Goal: Transaction & Acquisition: Purchase product/service

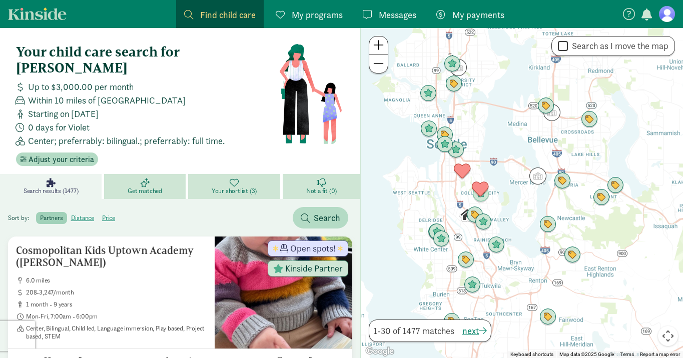
click at [466, 12] on span "My payments" at bounding box center [479, 15] width 52 height 14
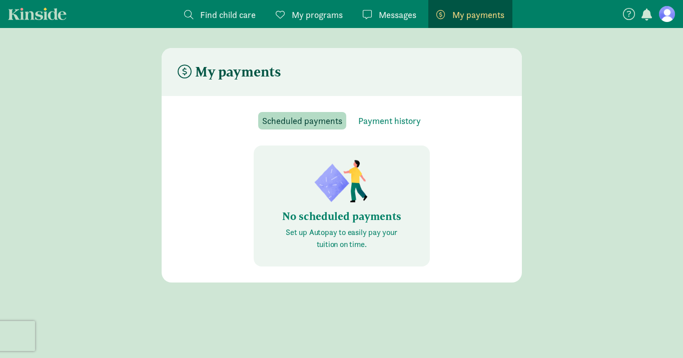
click at [349, 234] on p "Set up Autopay to easily pay your tuition on time." at bounding box center [342, 239] width 128 height 24
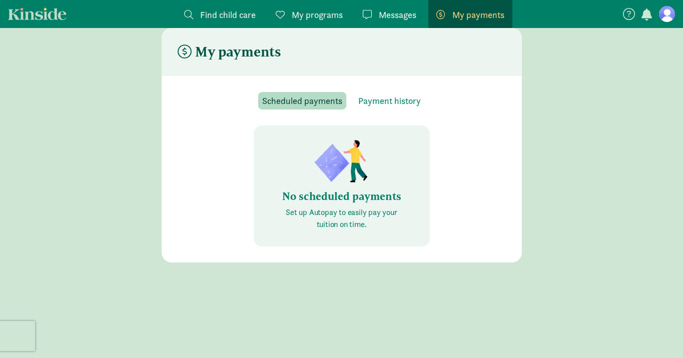
click at [316, 215] on p "Set up Autopay to easily pay your tuition on time." at bounding box center [342, 219] width 128 height 24
click at [332, 101] on span "Scheduled payments" at bounding box center [302, 101] width 80 height 14
click at [335, 212] on p "Set up Autopay to easily pay your tuition on time." at bounding box center [342, 219] width 128 height 24
click at [332, 101] on span "Scheduled payments" at bounding box center [302, 101] width 80 height 14
click at [314, 210] on p "Set up Autopay to easily pay your tuition on time." at bounding box center [342, 219] width 128 height 24
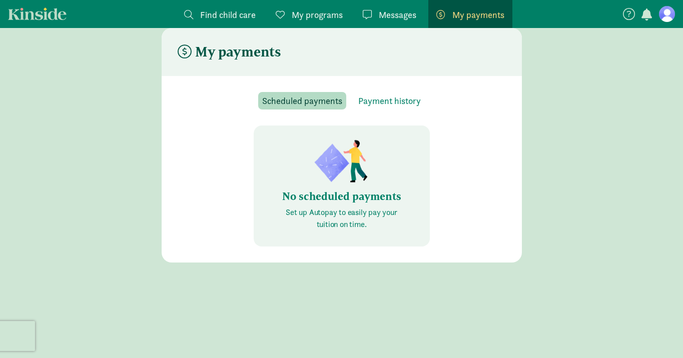
click at [314, 210] on p "Set up Autopay to easily pay your tuition on time." at bounding box center [342, 219] width 128 height 24
click at [663, 14] on figure at bounding box center [667, 14] width 16 height 16
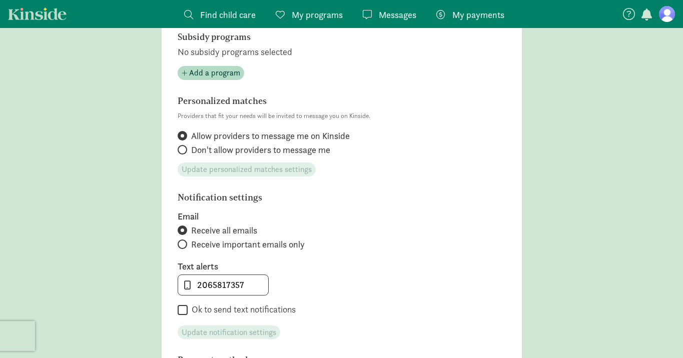
scroll to position [325, 0]
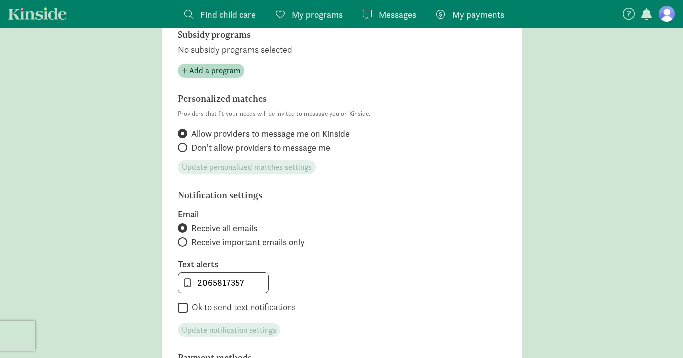
click at [190, 310] on label "Ok to send text notifications" at bounding box center [242, 308] width 108 height 12
click at [188, 310] on input "Ok to send text notifications" at bounding box center [183, 309] width 10 height 14
checkbox input "true"
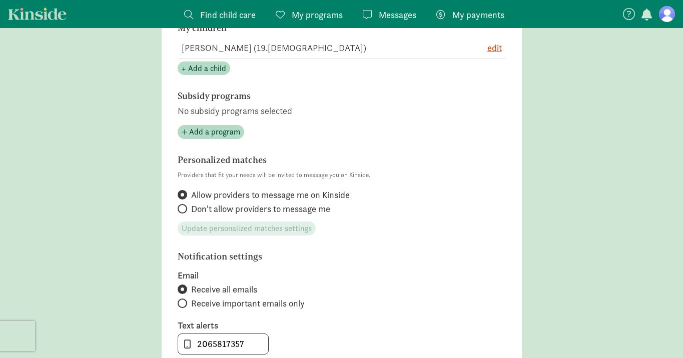
scroll to position [0, 0]
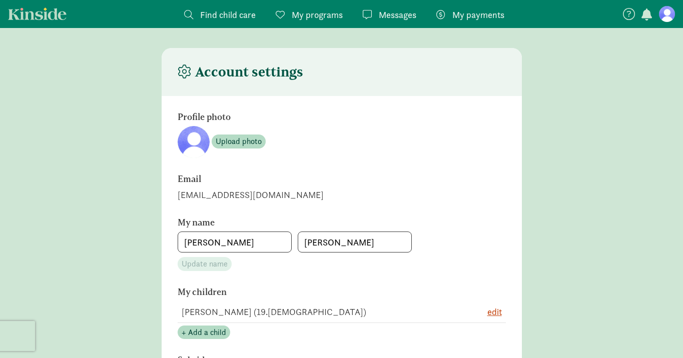
click at [481, 19] on span "My payments" at bounding box center [479, 15] width 52 height 14
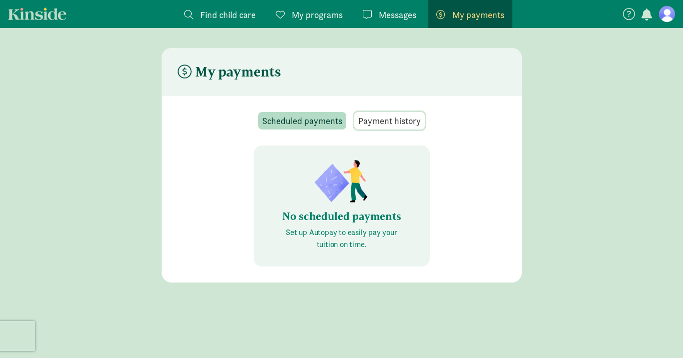
click at [384, 122] on span "Payment history" at bounding box center [389, 121] width 63 height 14
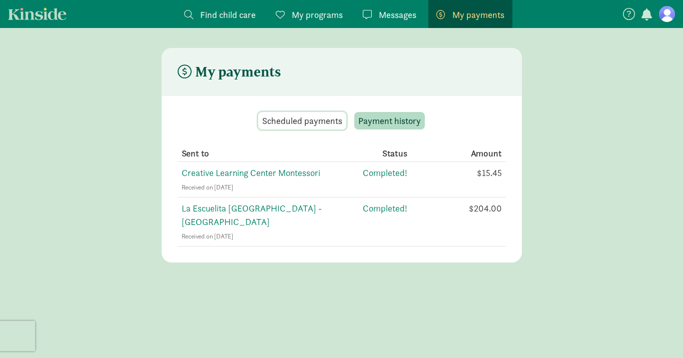
click at [306, 120] on span "Scheduled payments" at bounding box center [302, 121] width 80 height 14
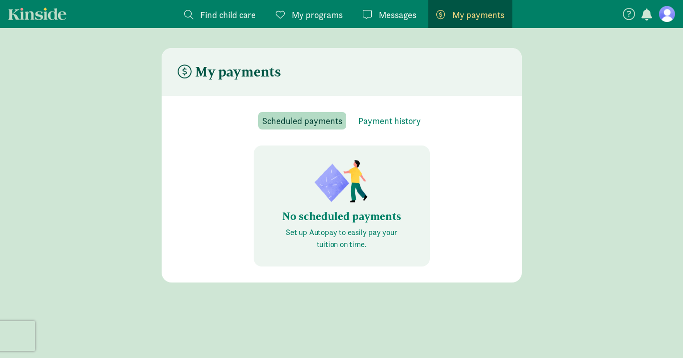
click at [341, 232] on p "Set up Autopay to easily pay your tuition on time." at bounding box center [342, 239] width 128 height 24
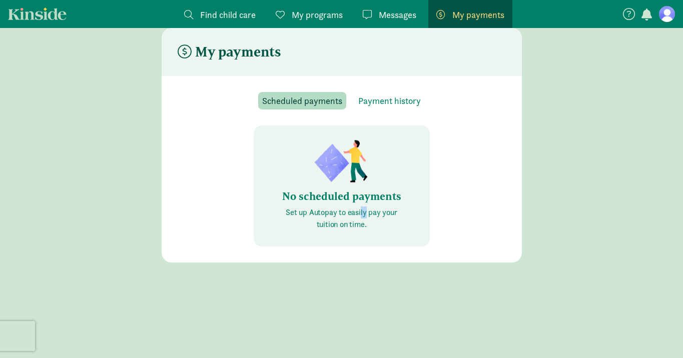
click at [629, 9] on icon at bounding box center [629, 14] width 12 height 12
click at [644, 10] on span "button" at bounding box center [647, 15] width 11 height 12
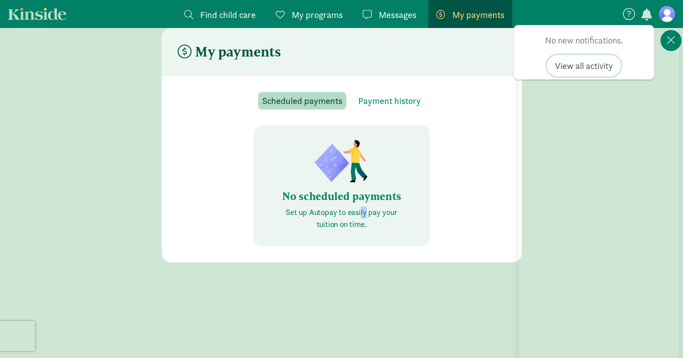
click at [603, 69] on span "View all activity" at bounding box center [584, 66] width 58 height 14
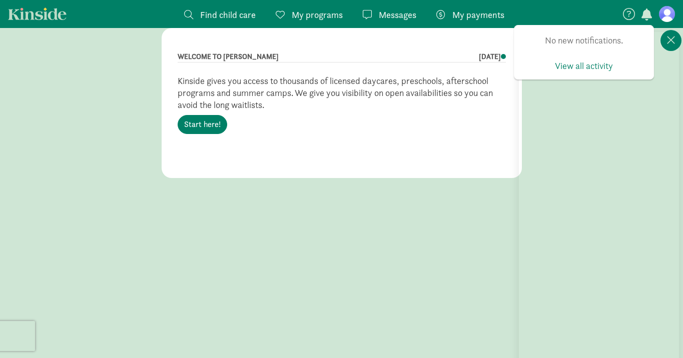
click at [669, 17] on figure at bounding box center [667, 14] width 16 height 16
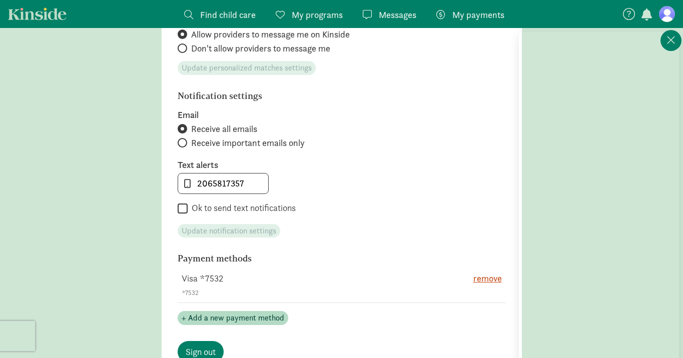
scroll to position [505, 0]
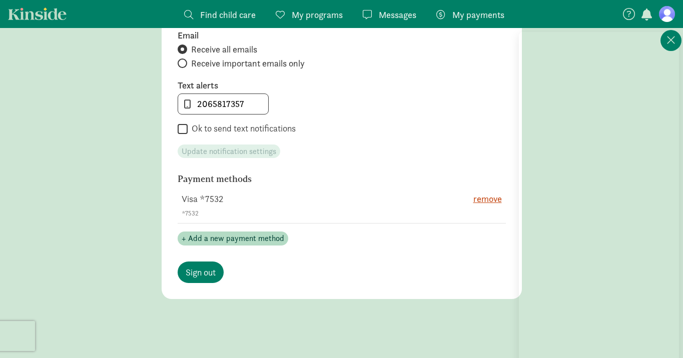
click at [217, 136] on section "Notification settings Email Receive all emails Receive important emails only Te…" at bounding box center [342, 85] width 328 height 147
click at [182, 134] on input "Ok to send text notifications" at bounding box center [183, 130] width 10 height 14
checkbox input "true"
click at [246, 147] on span "Update notification settings" at bounding box center [229, 152] width 95 height 12
click at [249, 240] on span "+ Add a new payment method" at bounding box center [233, 239] width 103 height 12
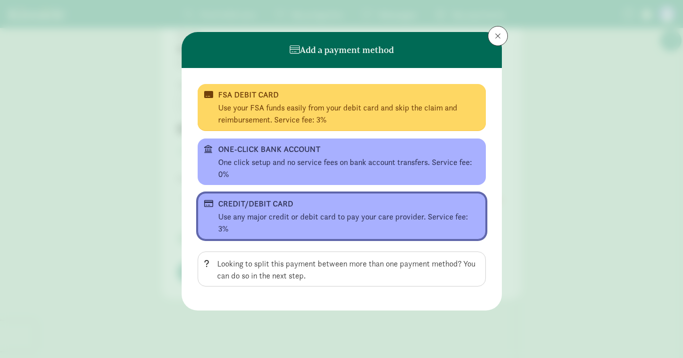
click at [380, 207] on div "CREDIT/DEBIT CARD" at bounding box center [340, 204] width 245 height 12
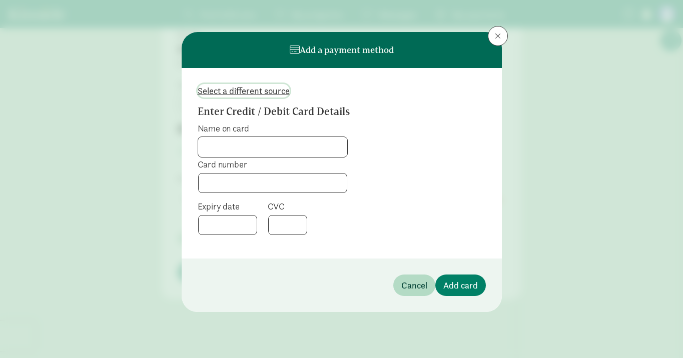
click at [248, 92] on span "Select a different source" at bounding box center [244, 91] width 92 height 14
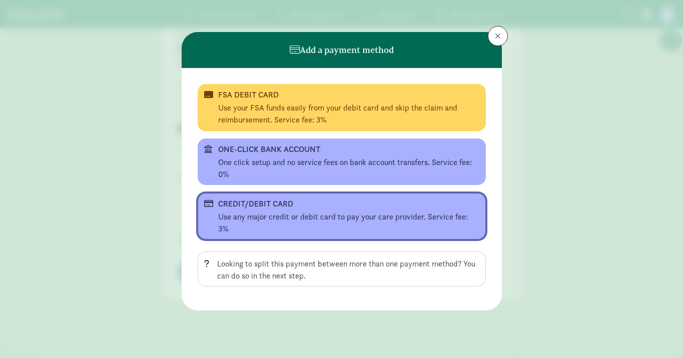
click at [357, 208] on div "CREDIT/DEBIT CARD" at bounding box center [340, 204] width 245 height 12
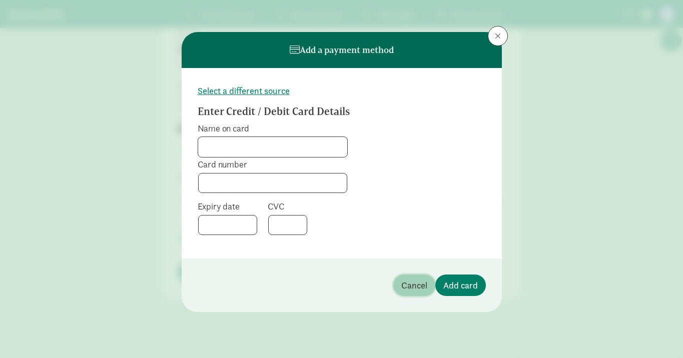
click at [417, 282] on span "Cancel" at bounding box center [415, 286] width 26 height 14
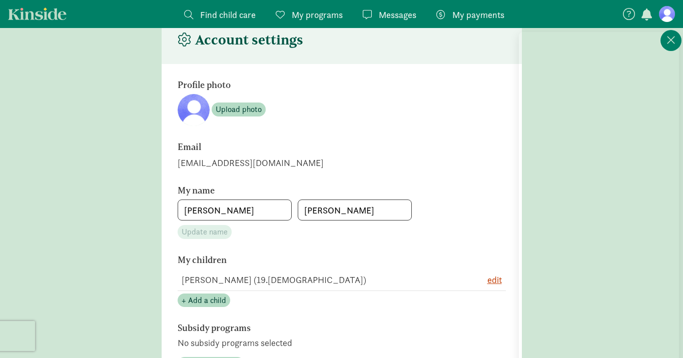
scroll to position [0, 0]
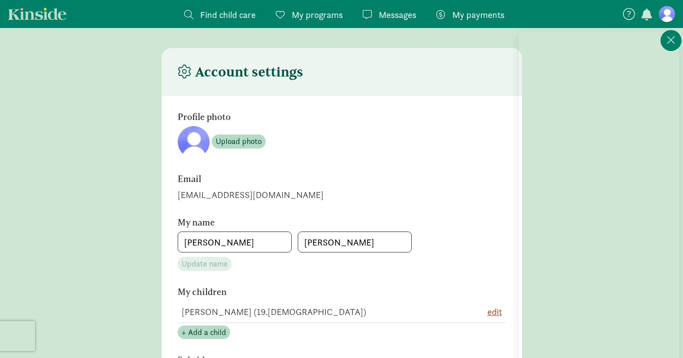
click at [189, 72] on icon at bounding box center [185, 72] width 14 height 14
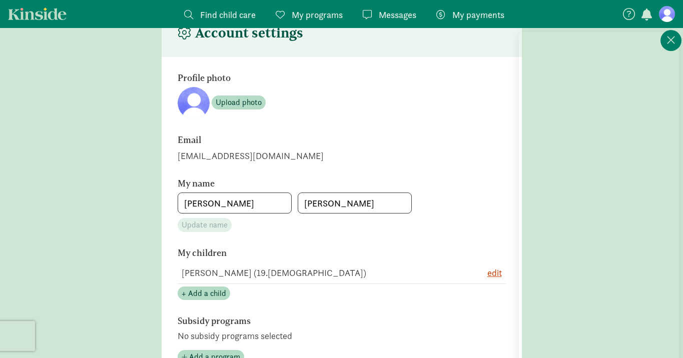
scroll to position [41, 0]
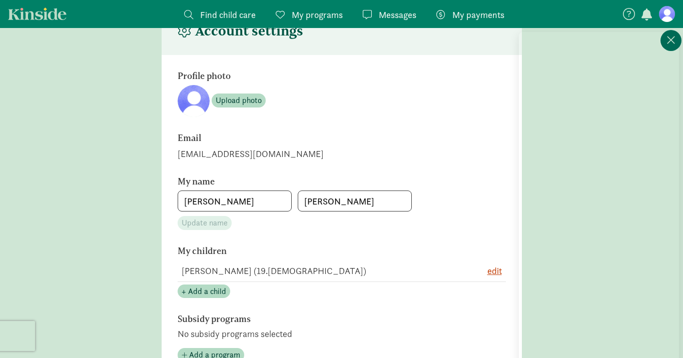
click at [671, 46] on icon at bounding box center [671, 40] width 9 height 12
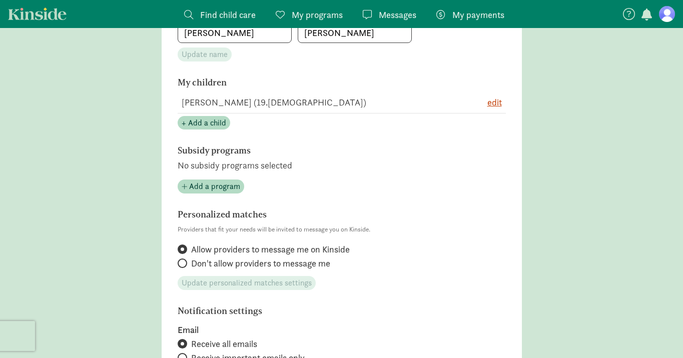
scroll to position [0, 0]
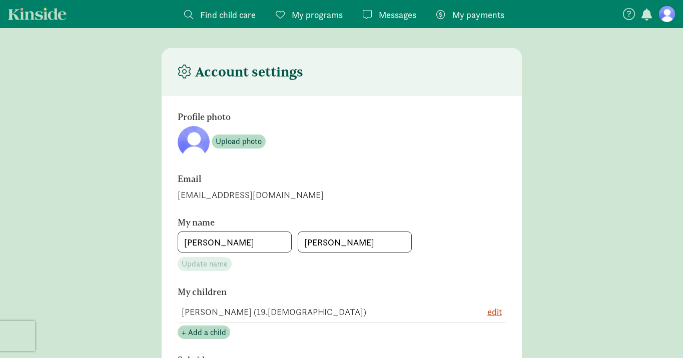
click at [464, 11] on span "My payments" at bounding box center [479, 15] width 52 height 14
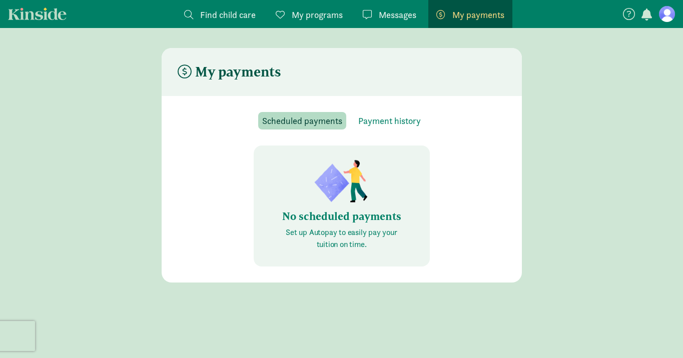
click at [340, 240] on p "Set up Autopay to easily pay your tuition on time." at bounding box center [342, 239] width 128 height 24
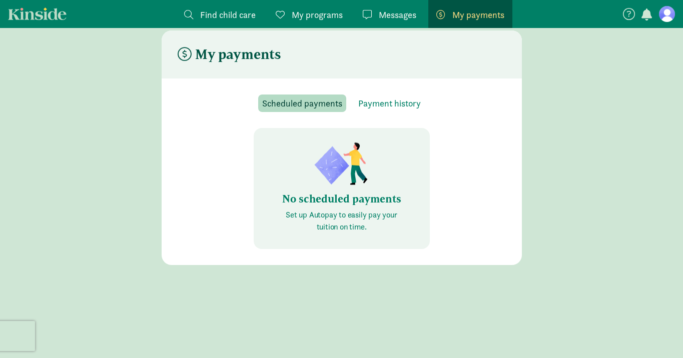
scroll to position [20, 0]
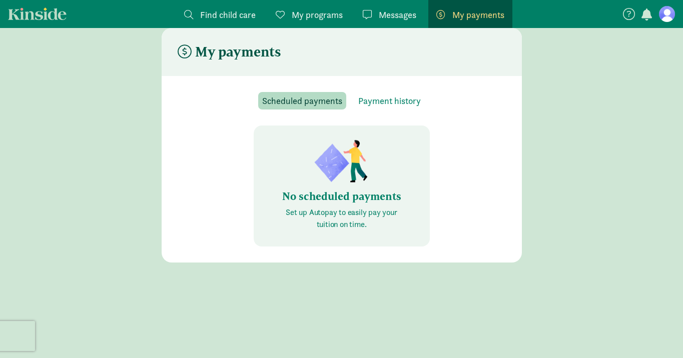
click at [327, 156] on img at bounding box center [342, 162] width 60 height 48
click at [385, 105] on span "Payment history" at bounding box center [389, 101] width 63 height 14
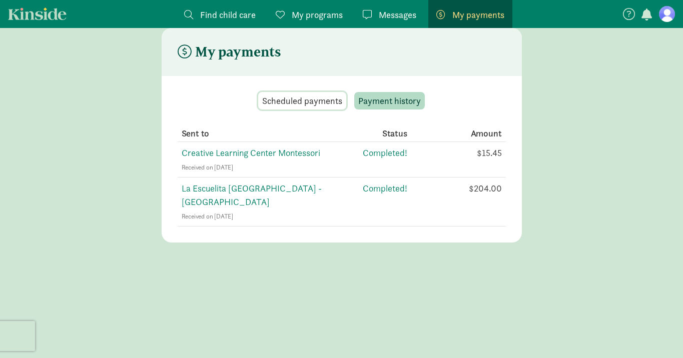
click at [321, 108] on button "Scheduled payments" at bounding box center [302, 101] width 88 height 18
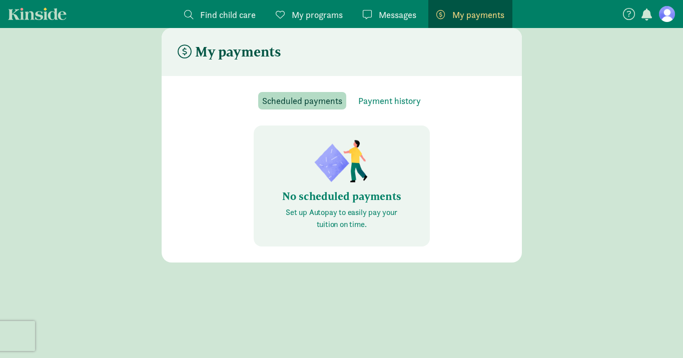
click at [328, 226] on p "Set up Autopay to easily pay your tuition on time." at bounding box center [342, 219] width 128 height 24
click at [328, 169] on img at bounding box center [342, 162] width 60 height 48
click at [673, 18] on figure at bounding box center [667, 14] width 16 height 16
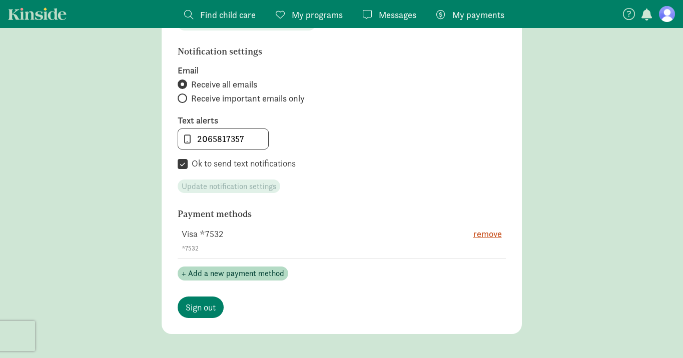
scroll to position [469, 0]
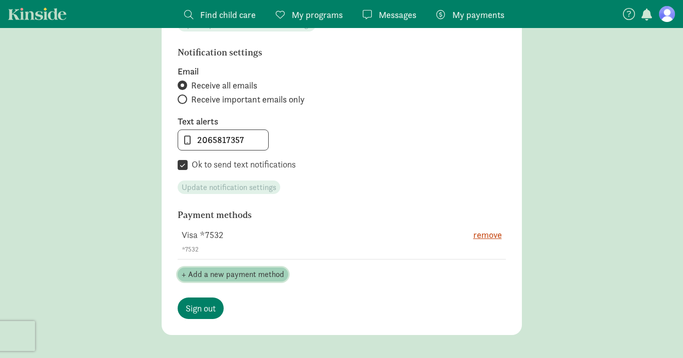
click at [268, 277] on span "+ Add a new payment method" at bounding box center [233, 275] width 103 height 12
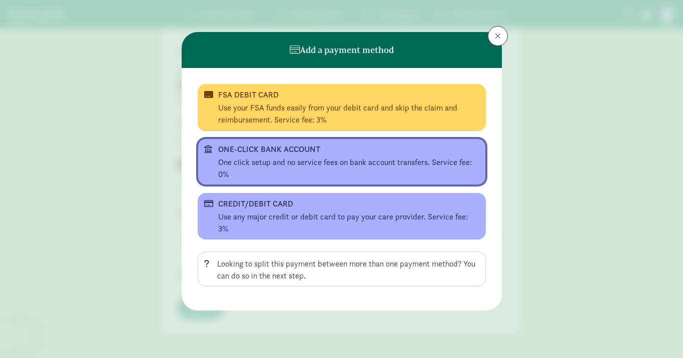
click at [287, 164] on div "One click setup and no service fees on bank account transfers. Service fee: 0%" at bounding box center [348, 169] width 261 height 24
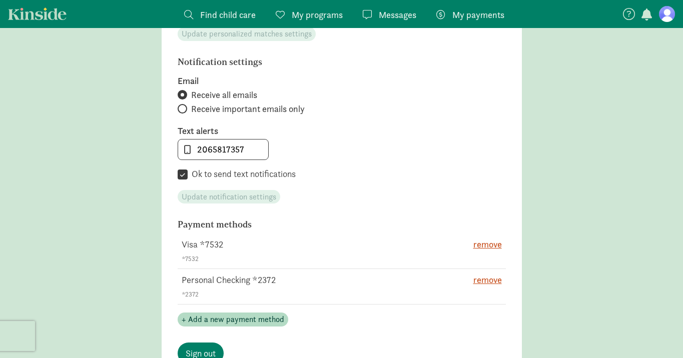
scroll to position [447, 0]
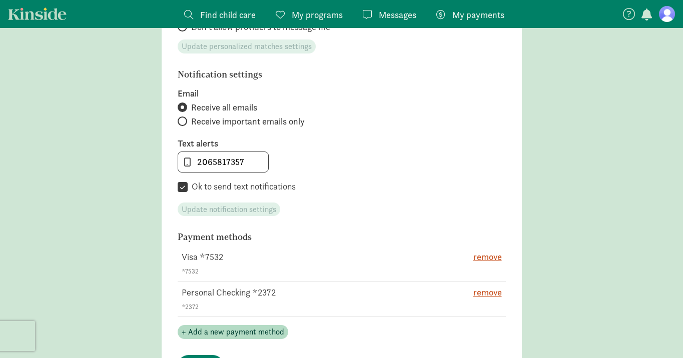
click at [491, 13] on span "My payments" at bounding box center [479, 15] width 52 height 14
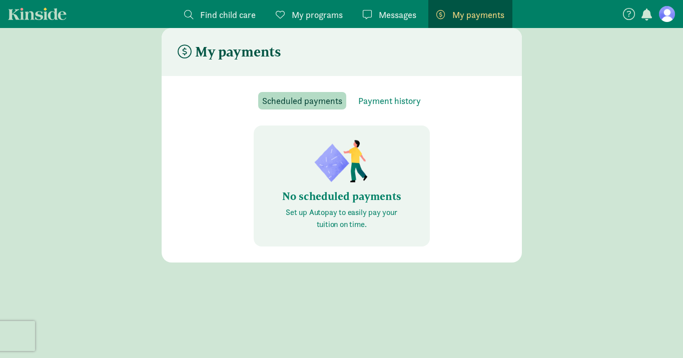
click at [324, 210] on p "Set up Autopay to easily pay your tuition on time." at bounding box center [342, 219] width 128 height 24
click at [295, 101] on span "Scheduled payments" at bounding box center [302, 101] width 80 height 14
click at [184, 50] on icon at bounding box center [185, 52] width 14 height 14
click at [381, 106] on span "Payment history" at bounding box center [389, 101] width 63 height 14
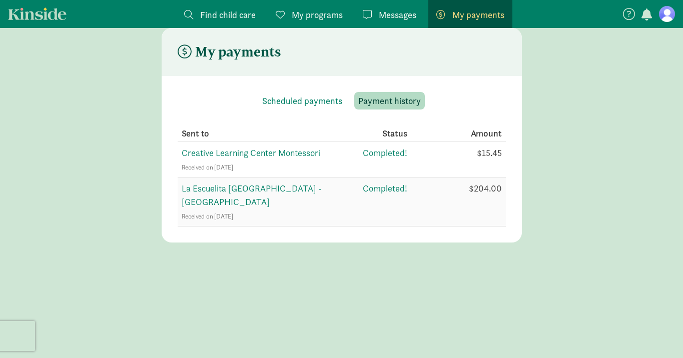
click at [222, 194] on td "La Escuelita [GEOGRAPHIC_DATA] - [GEOGRAPHIC_DATA] Received on [DATE]" at bounding box center [268, 202] width 181 height 49
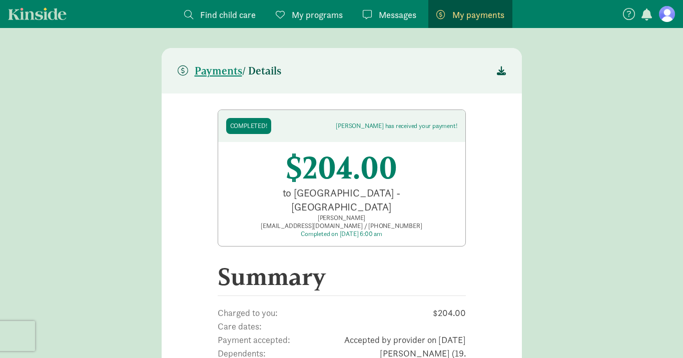
scroll to position [2, 0]
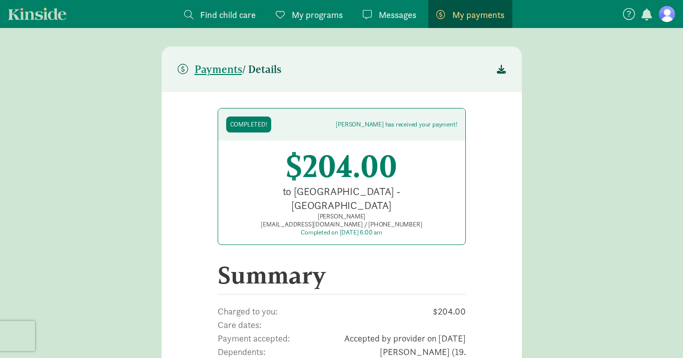
click at [346, 194] on div "to [GEOGRAPHIC_DATA] - [GEOGRAPHIC_DATA]" at bounding box center [341, 199] width 207 height 28
click at [352, 197] on div "to [GEOGRAPHIC_DATA] - [GEOGRAPHIC_DATA]" at bounding box center [341, 199] width 207 height 28
click at [230, 345] on span "Dependents:" at bounding box center [247, 358] width 59 height 27
click at [294, 192] on div "to [GEOGRAPHIC_DATA] - [GEOGRAPHIC_DATA]" at bounding box center [341, 199] width 207 height 28
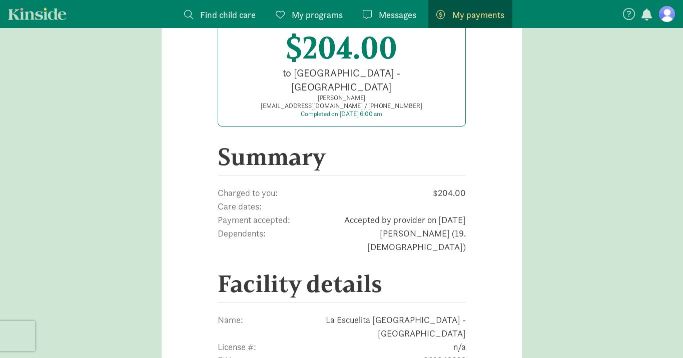
scroll to position [0, 0]
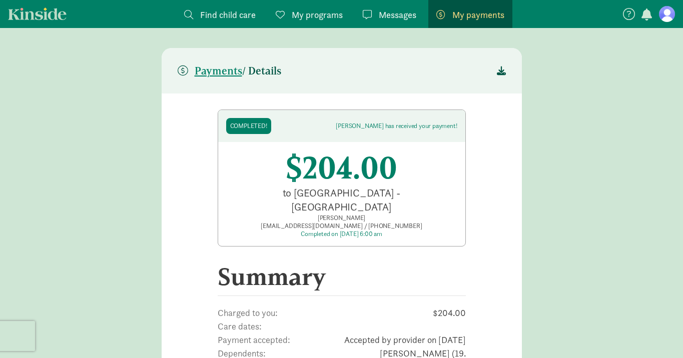
click at [330, 18] on span "My programs" at bounding box center [317, 15] width 51 height 14
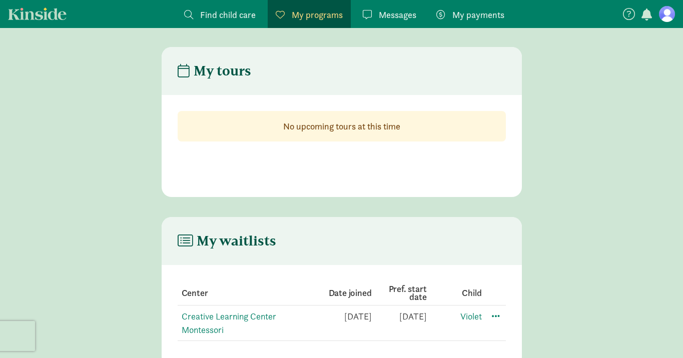
scroll to position [20, 0]
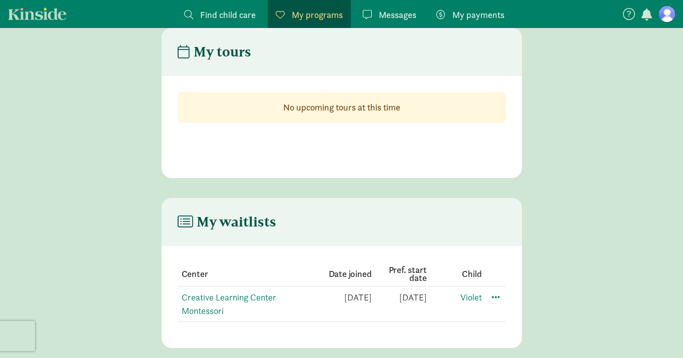
click at [209, 15] on span "Find child care" at bounding box center [228, 15] width 56 height 14
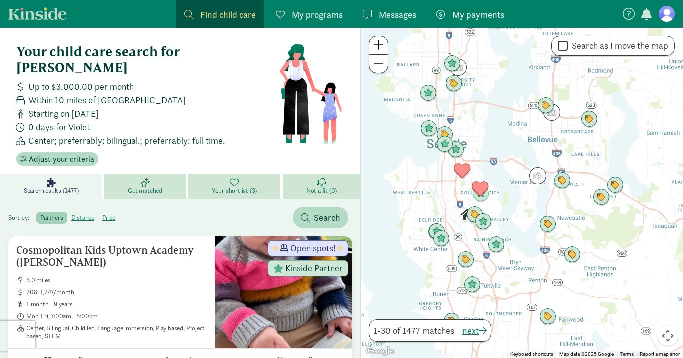
click at [620, 43] on label "Search as I move the map" at bounding box center [618, 46] width 101 height 12
click at [568, 43] on input "Search as I move the map" at bounding box center [563, 47] width 10 height 14
click at [620, 43] on label "Search as I move the map" at bounding box center [618, 46] width 101 height 12
click at [568, 43] on input "Search as I move the map" at bounding box center [563, 47] width 10 height 14
checkbox input "false"
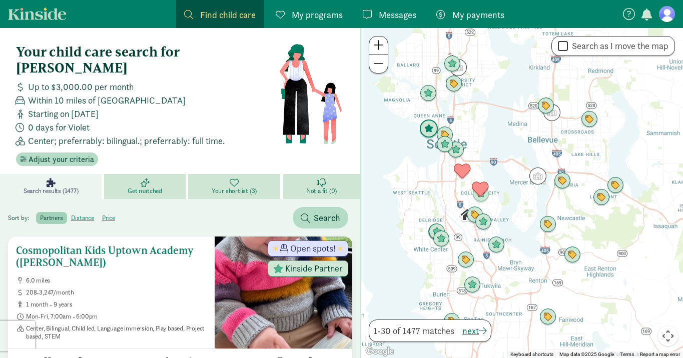
scroll to position [268, 0]
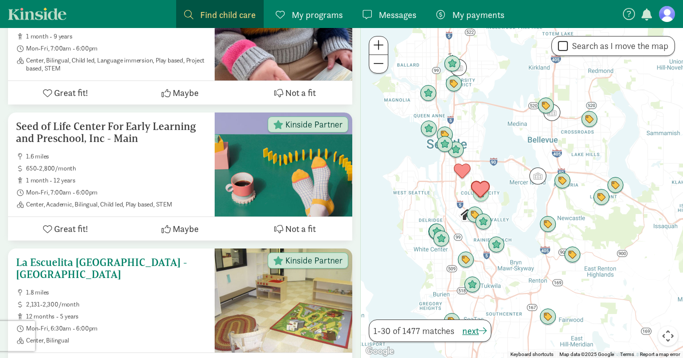
click at [130, 257] on h5 "La Escuelita [GEOGRAPHIC_DATA] - [GEOGRAPHIC_DATA]" at bounding box center [111, 269] width 191 height 24
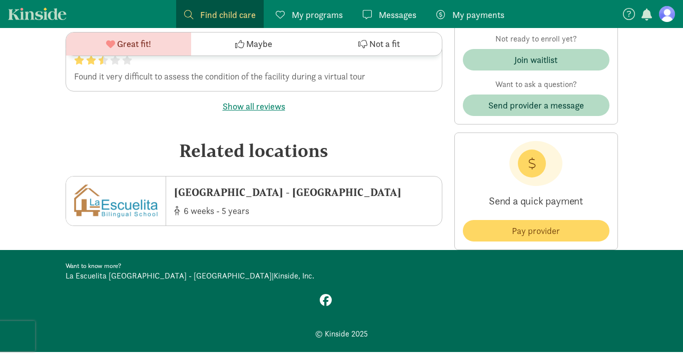
scroll to position [2666, 0]
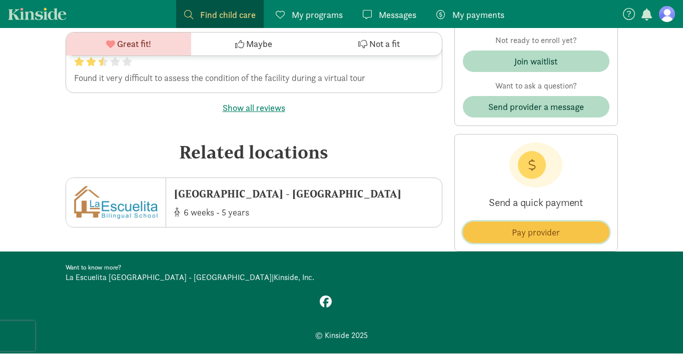
click at [550, 226] on span "Pay provider" at bounding box center [536, 233] width 48 height 14
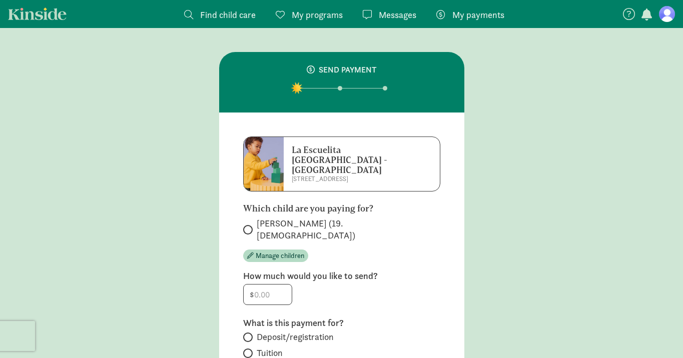
click at [290, 221] on div "Violet Willette (19.8 months old) Manage children" at bounding box center [341, 240] width 197 height 45
click at [270, 218] on span "[PERSON_NAME] (19.[DEMOGRAPHIC_DATA])" at bounding box center [349, 230] width 184 height 24
click at [250, 227] on input "[PERSON_NAME] (19.[DEMOGRAPHIC_DATA])" at bounding box center [246, 230] width 7 height 7
radio input "true"
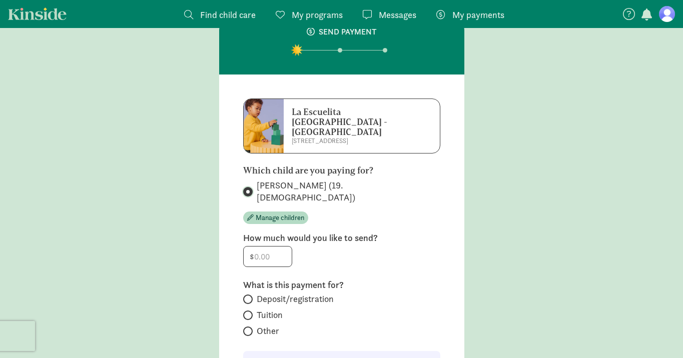
scroll to position [39, 0]
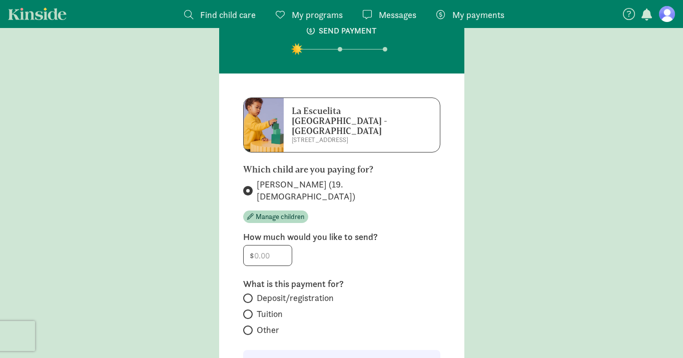
click at [260, 308] on span "Tuition" at bounding box center [270, 314] width 26 height 12
click at [250, 311] on input "Tuition" at bounding box center [246, 314] width 7 height 7
radio input "true"
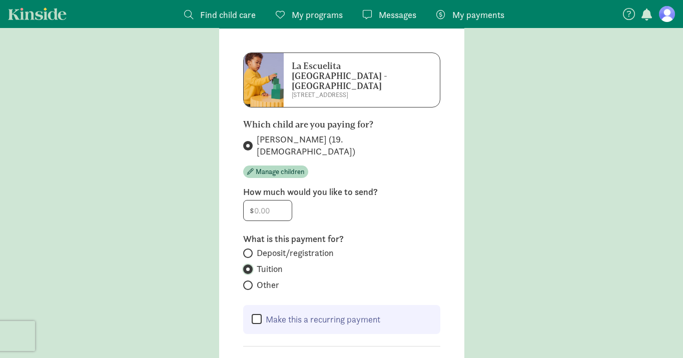
scroll to position [82, 0]
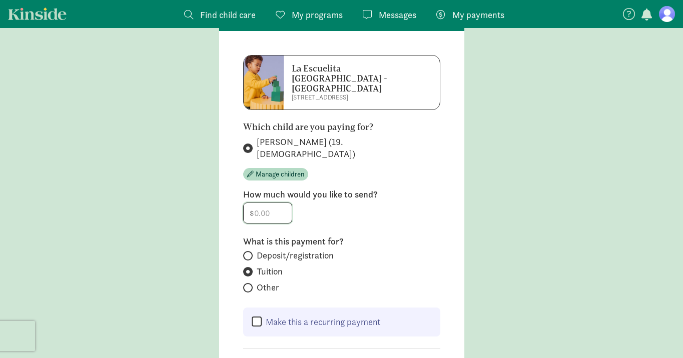
click at [269, 203] on input "number" at bounding box center [268, 213] width 48 height 20
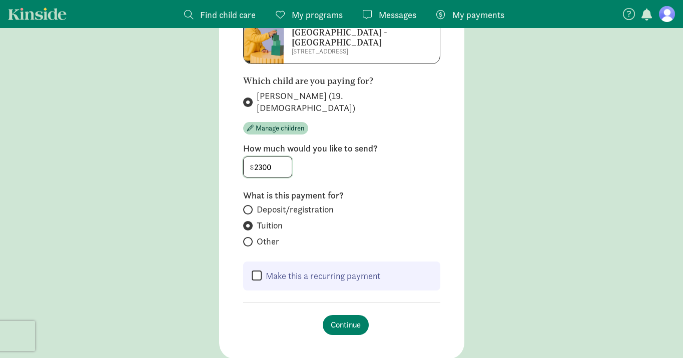
scroll to position [128, 0]
type input "2300"
click at [336, 270] on label "Make this a recurring payment" at bounding box center [321, 276] width 119 height 12
click at [262, 270] on input "Make this a recurring payment" at bounding box center [257, 276] width 10 height 12
checkbox input "true"
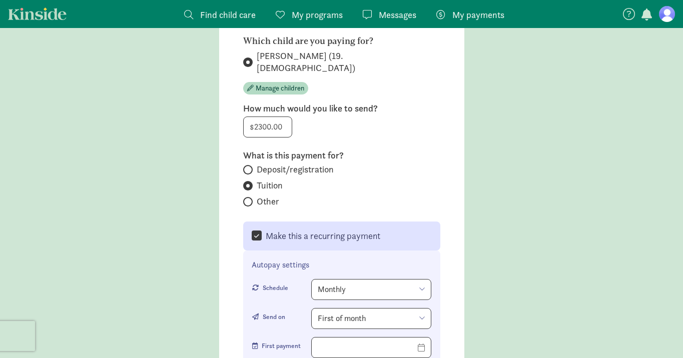
scroll to position [169, 0]
click at [361, 278] on select "Monthly Weekly Every two weeks" at bounding box center [371, 288] width 120 height 21
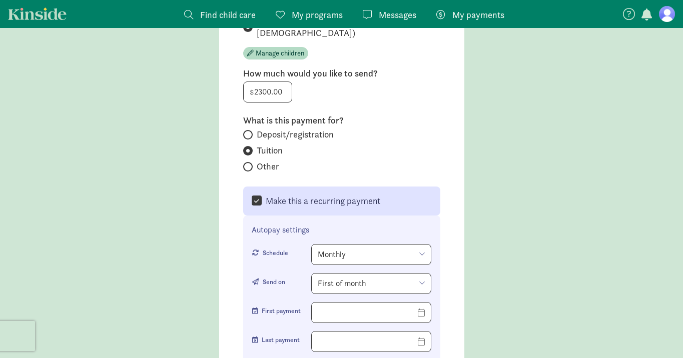
scroll to position [225, 0]
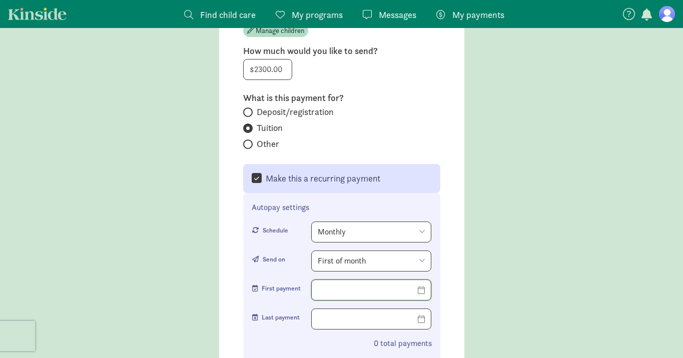
click at [430, 280] on input "text" at bounding box center [371, 290] width 119 height 20
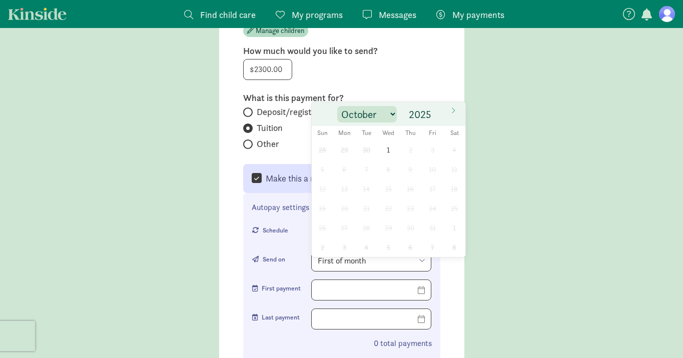
click at [388, 114] on select "October November December" at bounding box center [367, 114] width 60 height 17
click at [295, 138] on label "Other" at bounding box center [341, 144] width 197 height 12
click at [250, 141] on input "Other" at bounding box center [246, 144] width 7 height 7
radio input "true"
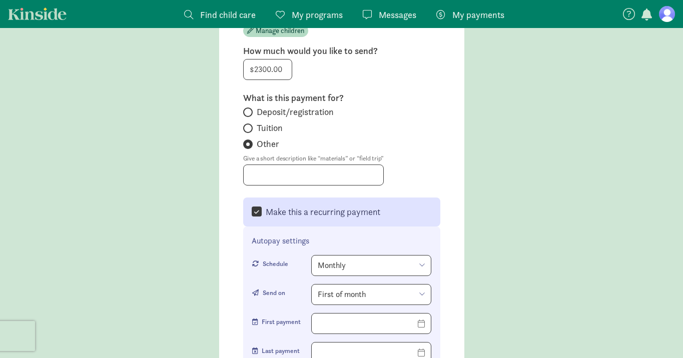
click at [249, 124] on span at bounding box center [248, 129] width 10 height 10
click at [249, 125] on input "Tuition" at bounding box center [246, 128] width 7 height 7
radio input "true"
radio input "false"
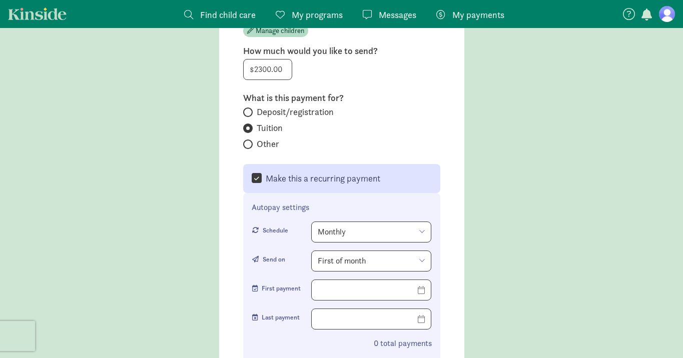
click at [257, 173] on input "Make this a recurring payment" at bounding box center [257, 179] width 10 height 12
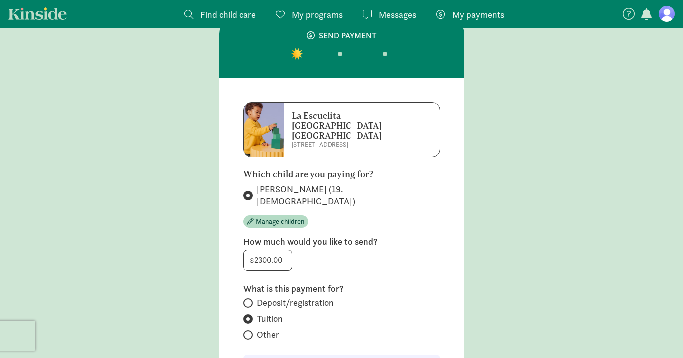
scroll to position [31, 0]
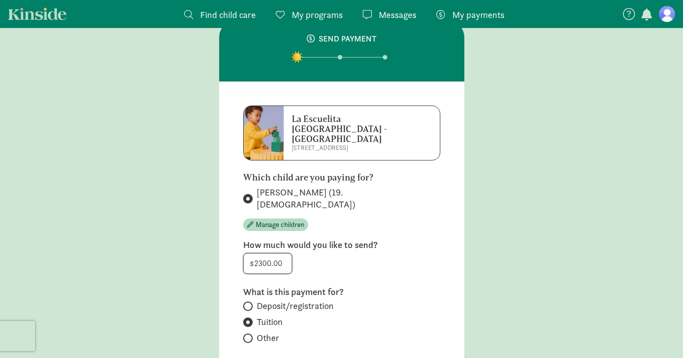
click at [288, 254] on input "2300" at bounding box center [268, 264] width 48 height 20
click at [391, 258] on div "Which child are you paying for? Violet Willette (19.8 months old) Manage childr…" at bounding box center [341, 262] width 197 height 178
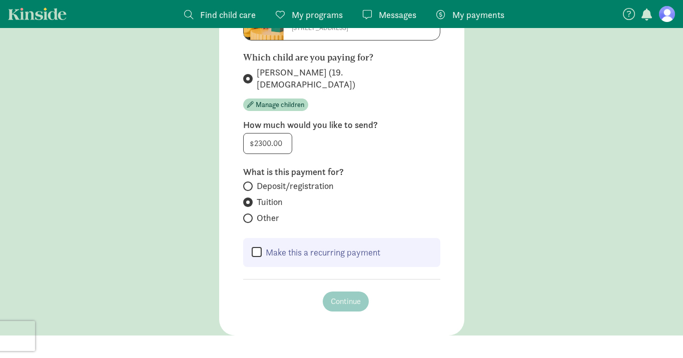
scroll to position [167, 0]
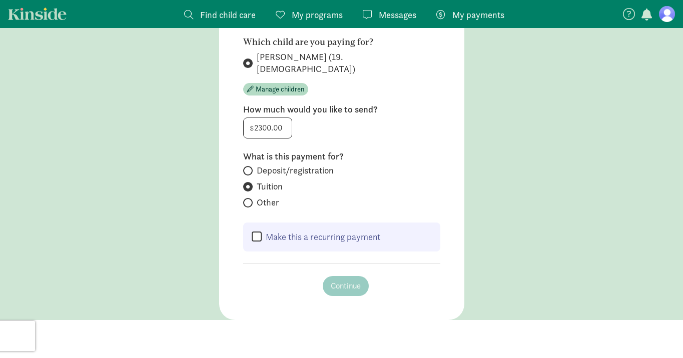
click at [281, 231] on label "Make this a recurring payment" at bounding box center [321, 237] width 119 height 12
click at [262, 231] on input "Make this a recurring payment" at bounding box center [257, 237] width 10 height 12
checkbox input "true"
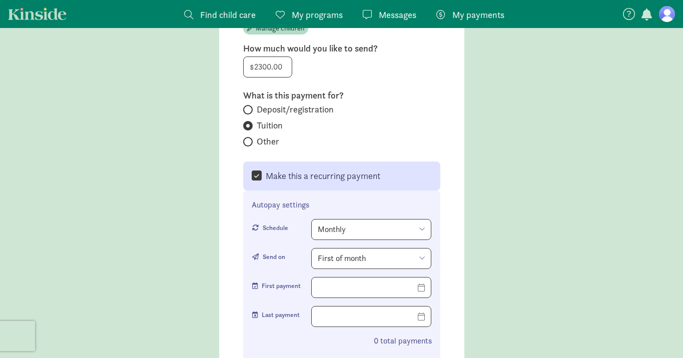
scroll to position [237, 0]
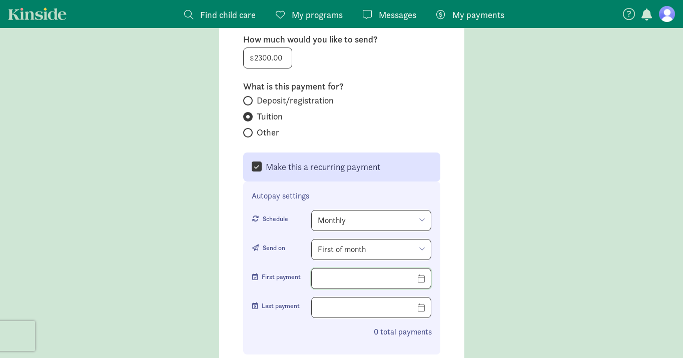
click at [423, 269] on input "text" at bounding box center [371, 279] width 119 height 20
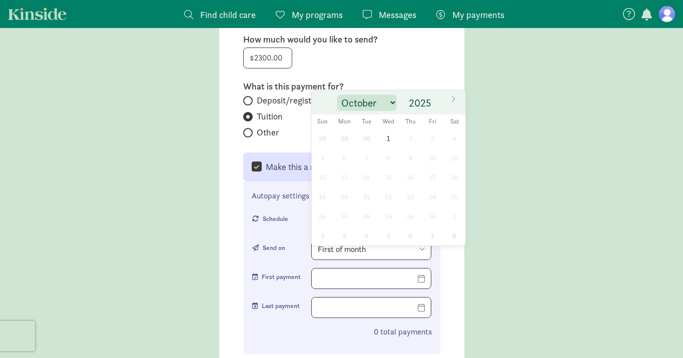
click at [392, 106] on select "October November December" at bounding box center [367, 103] width 60 height 17
click at [323, 123] on span "Sun" at bounding box center [323, 122] width 22 height 7
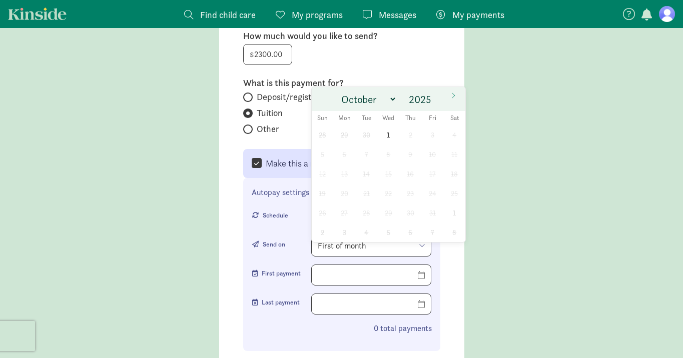
scroll to position [257, 0]
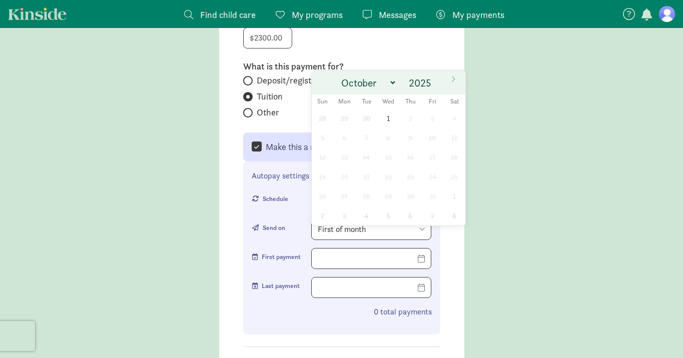
click at [284, 196] on div "Schedule" at bounding box center [270, 204] width 36 height 29
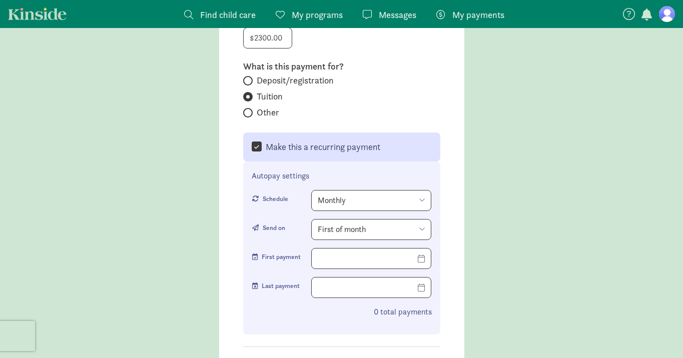
click at [322, 190] on select "Monthly Weekly Every two weeks" at bounding box center [371, 200] width 120 height 21
click at [355, 219] on select "First of month 2nd of month 3rd of month 4th of month 5th of month 6th of month…" at bounding box center [371, 229] width 120 height 21
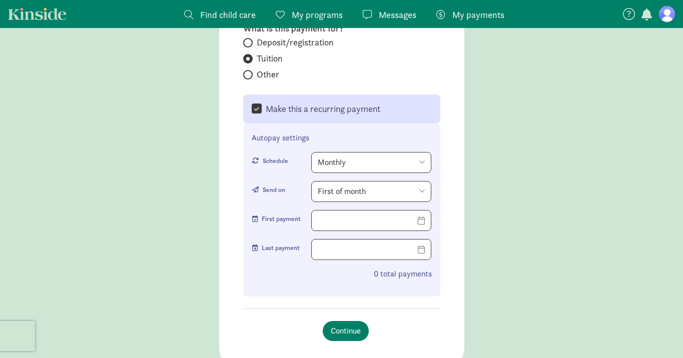
scroll to position [340, 0]
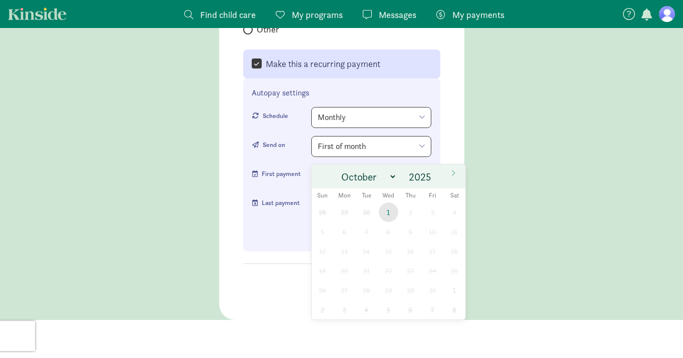
click at [389, 213] on span "1" at bounding box center [389, 213] width 20 height 20
type input "10/01/2025"
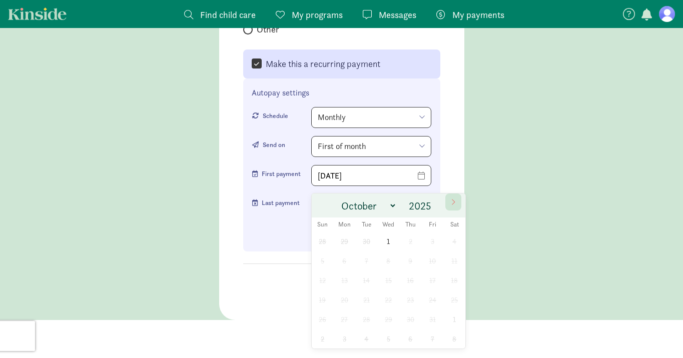
click at [459, 206] on span at bounding box center [454, 202] width 16 height 17
select select "11"
click at [459, 206] on span at bounding box center [454, 202] width 16 height 17
type input "2026"
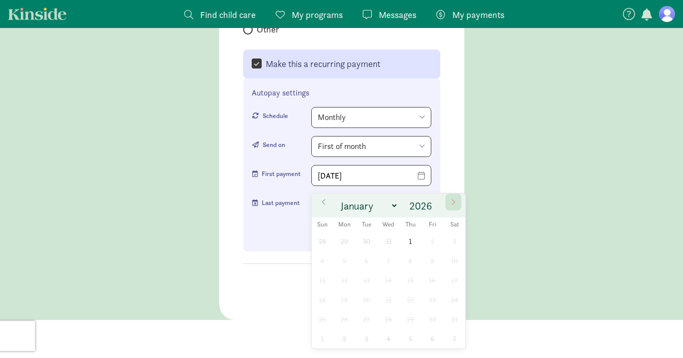
click at [459, 206] on span at bounding box center [454, 202] width 16 height 17
select select "3"
click at [388, 241] on span "1" at bounding box center [389, 242] width 20 height 20
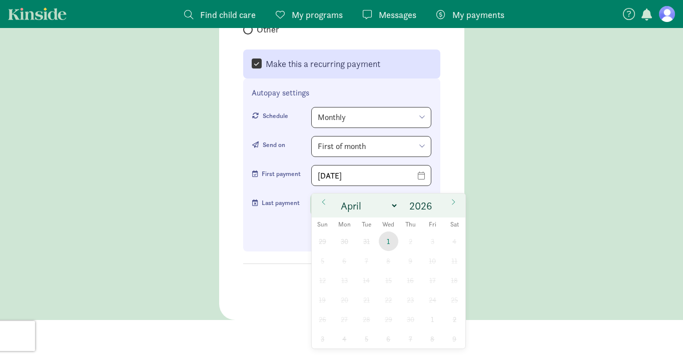
type input "04/01/2026"
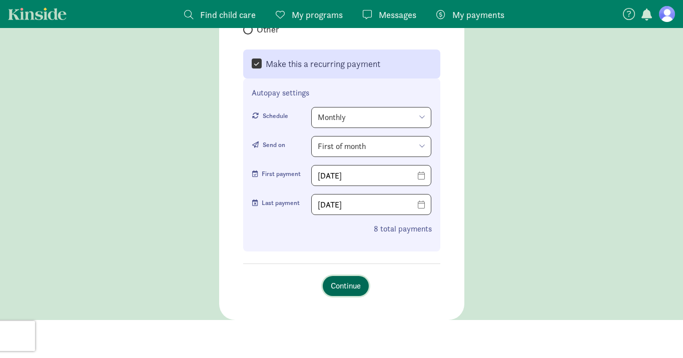
click at [354, 280] on span "Continue" at bounding box center [346, 286] width 30 height 12
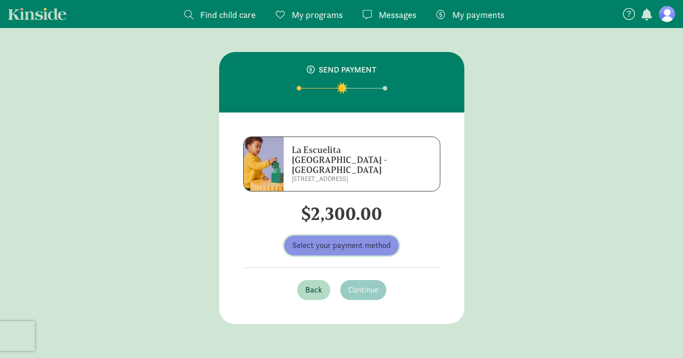
click at [349, 240] on span "Select your payment method" at bounding box center [341, 246] width 99 height 12
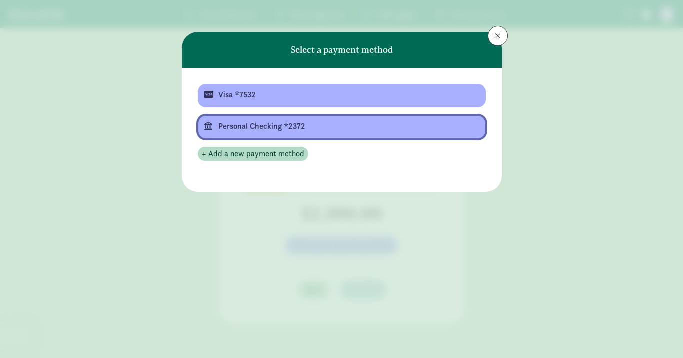
click at [295, 128] on div "Personal Checking *2372" at bounding box center [340, 127] width 245 height 12
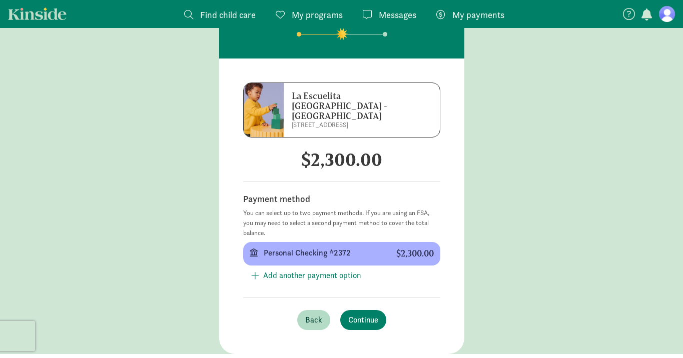
scroll to position [67, 0]
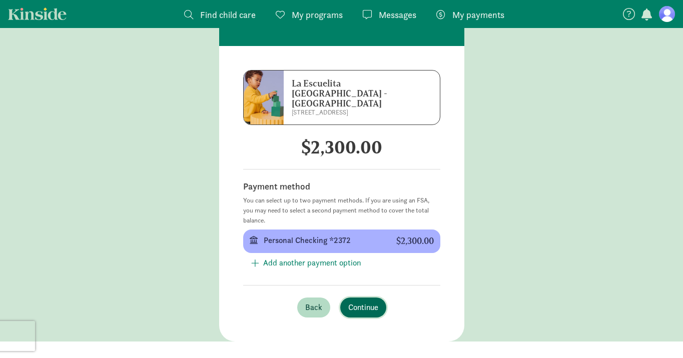
click at [384, 300] on button "Continue" at bounding box center [363, 308] width 46 height 20
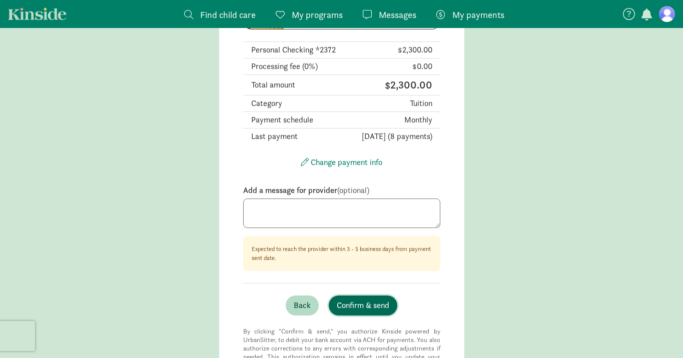
scroll to position [216, 0]
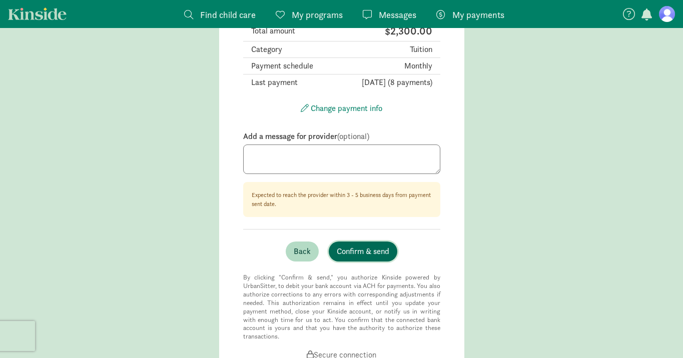
click at [365, 246] on span "Confirm & send" at bounding box center [363, 252] width 53 height 12
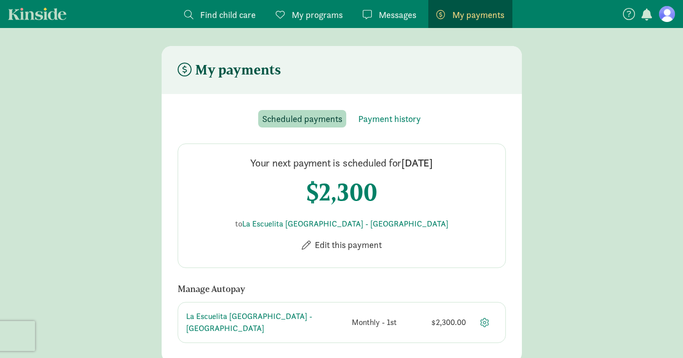
scroll to position [72, 0]
click at [387, 135] on div "Scheduled payments Payment history Your next payment is scheduled for Oct 1, 20…" at bounding box center [342, 226] width 328 height 233
click at [385, 130] on div "Scheduled payments Payment history Your next payment is scheduled for Oct 1, 20…" at bounding box center [342, 226] width 328 height 233
click at [485, 318] on span "button" at bounding box center [484, 322] width 9 height 9
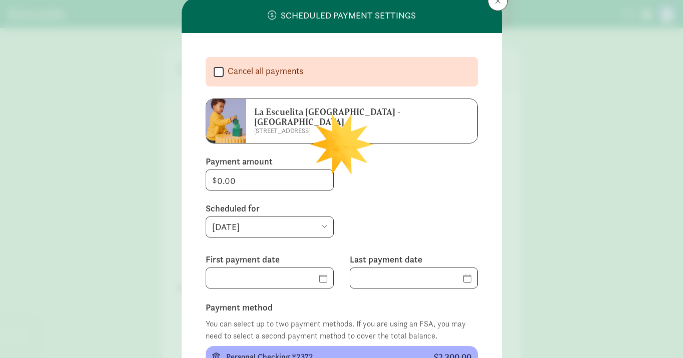
type input "2300"
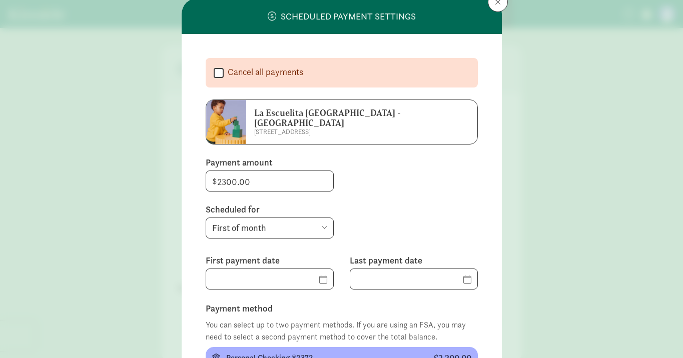
scroll to position [0, 0]
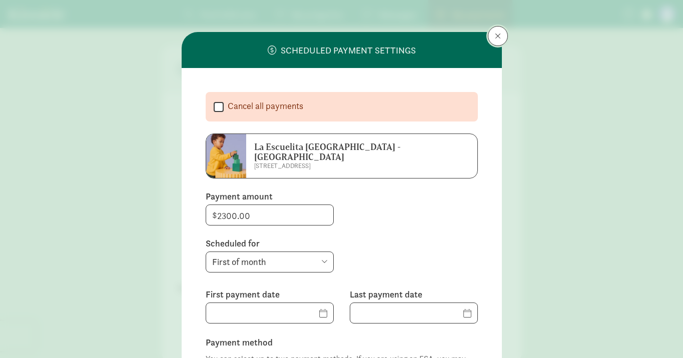
click at [498, 29] on button at bounding box center [498, 36] width 20 height 20
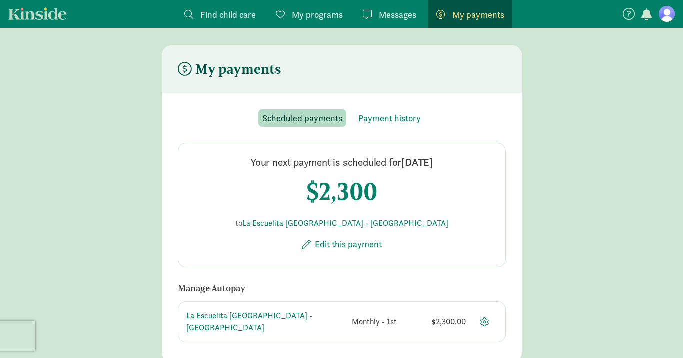
click at [395, 14] on span "Messages" at bounding box center [398, 15] width 38 height 14
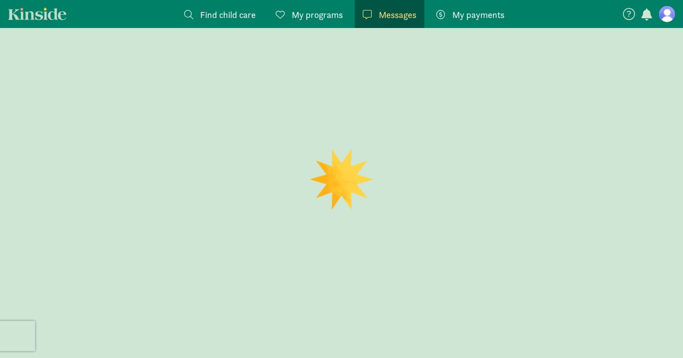
click at [324, 18] on span "My programs" at bounding box center [317, 15] width 51 height 14
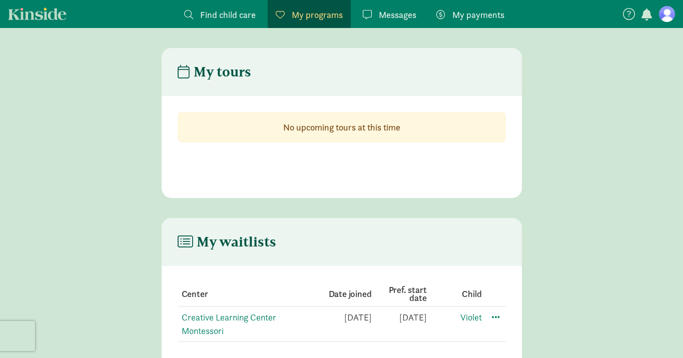
click at [220, 16] on span "Find child care" at bounding box center [228, 15] width 56 height 14
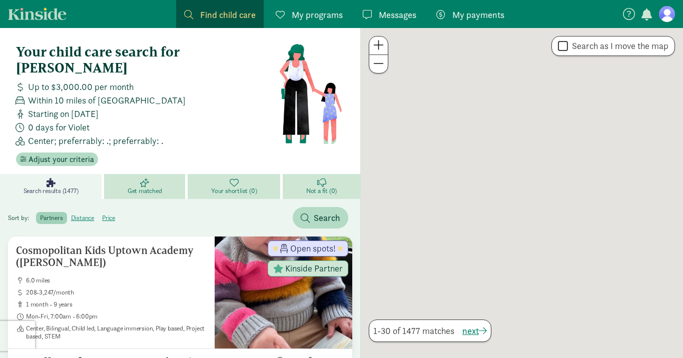
click at [201, 12] on span "Find child care" at bounding box center [228, 15] width 56 height 14
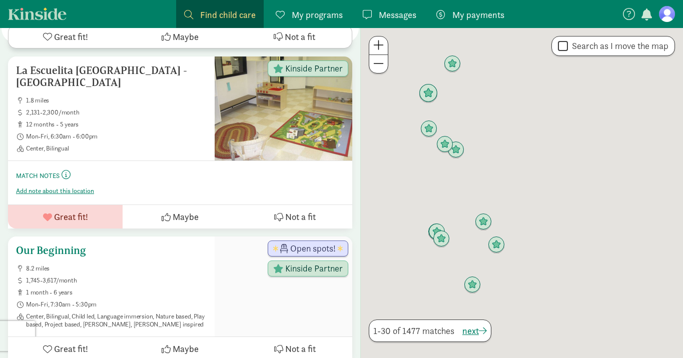
scroll to position [448, 0]
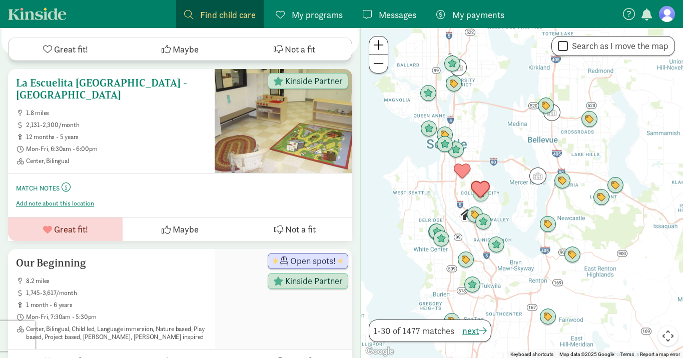
click at [77, 77] on h5 "La Escuelita [GEOGRAPHIC_DATA] - [GEOGRAPHIC_DATA]" at bounding box center [111, 89] width 191 height 24
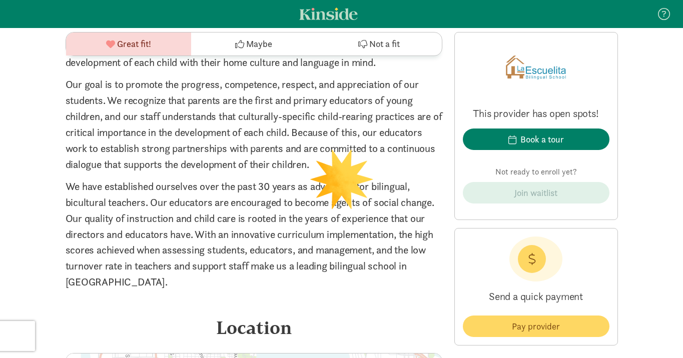
scroll to position [1660, 0]
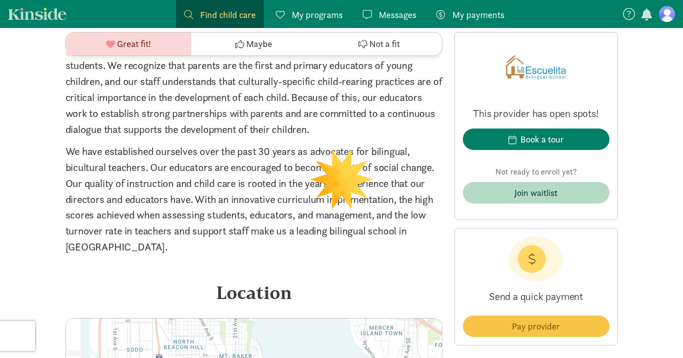
click at [540, 95] on img at bounding box center [536, 68] width 60 height 54
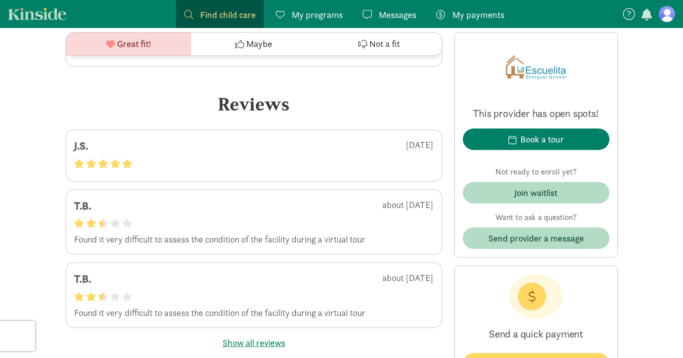
scroll to position [2673, 0]
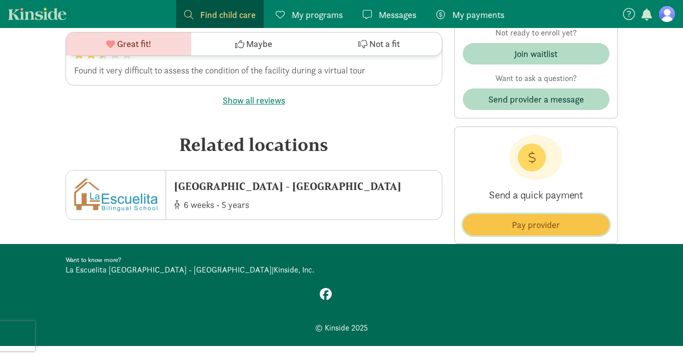
click at [538, 218] on span "Pay provider" at bounding box center [536, 225] width 48 height 14
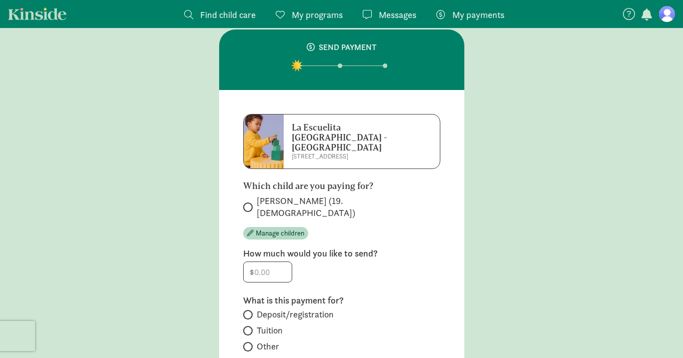
scroll to position [35, 0]
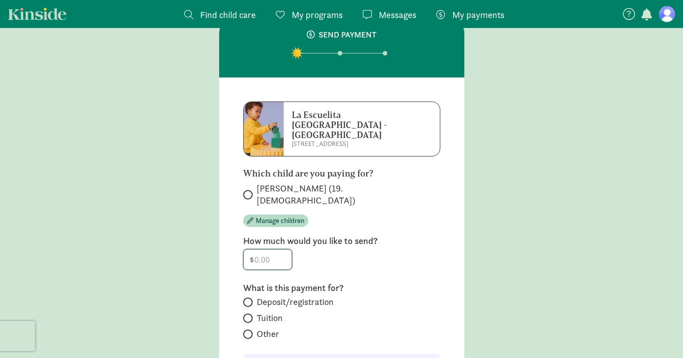
click at [260, 250] on input "number" at bounding box center [268, 260] width 48 height 20
click at [247, 184] on label "[PERSON_NAME] (19.[DEMOGRAPHIC_DATA])" at bounding box center [341, 195] width 197 height 24
click at [247, 192] on input "[PERSON_NAME] (19.[DEMOGRAPHIC_DATA])" at bounding box center [246, 195] width 7 height 7
radio input "true"
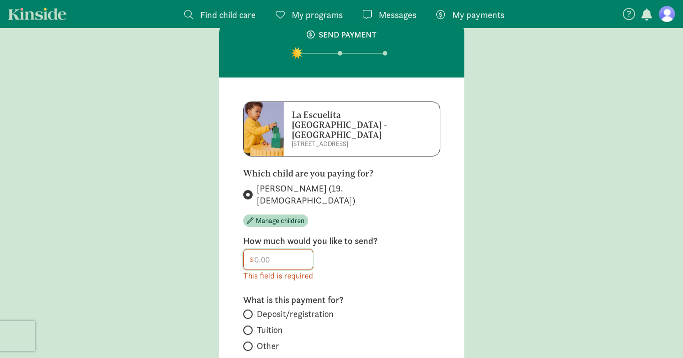
click at [268, 250] on input "number" at bounding box center [278, 260] width 69 height 20
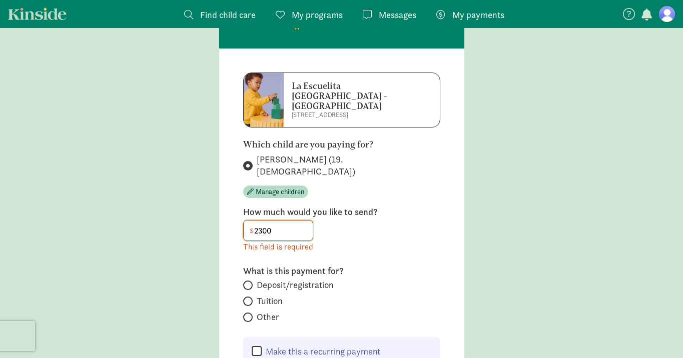
scroll to position [67, 0]
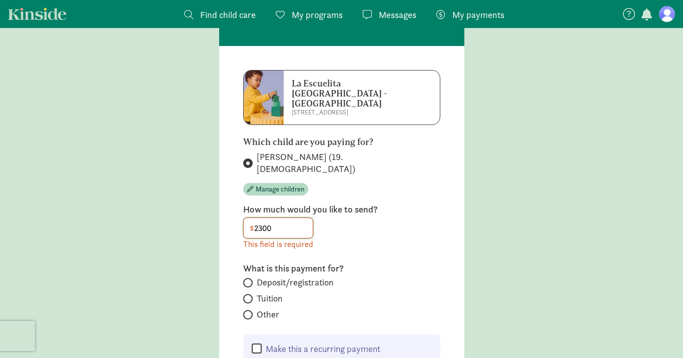
type input "2300"
click at [269, 296] on div "Which child are you paying for? Violet Willette (19.8 months old) Manage childr…" at bounding box center [341, 250] width 197 height 227
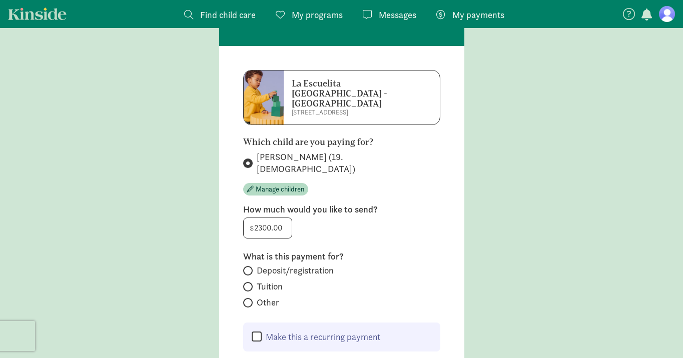
click at [265, 287] on div "Deposit/registration Tuition Other" at bounding box center [341, 288] width 197 height 46
click at [250, 297] on label "Other" at bounding box center [341, 303] width 197 height 12
click at [250, 300] on input "Other" at bounding box center [246, 303] width 7 height 7
radio input "true"
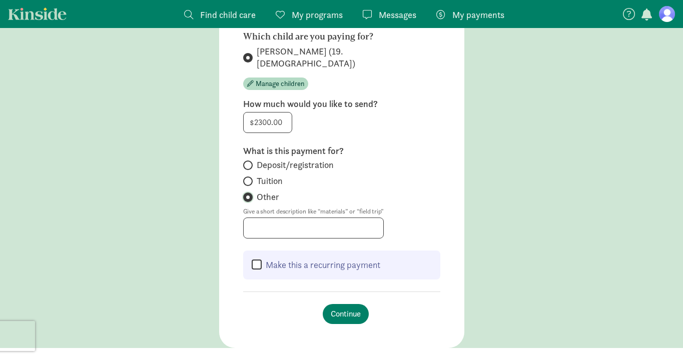
scroll to position [200, 0]
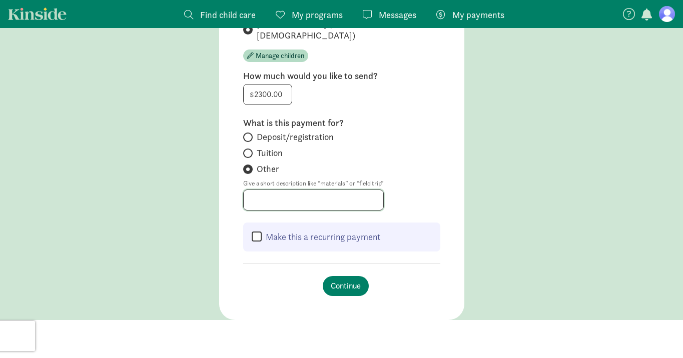
click at [291, 190] on input "Give a short description like “materials” or “field trip”" at bounding box center [314, 200] width 140 height 20
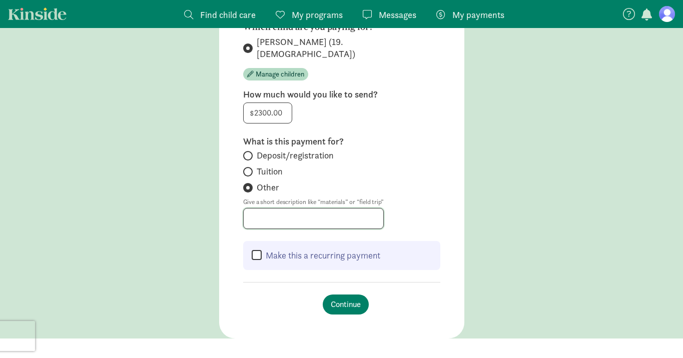
scroll to position [177, 0]
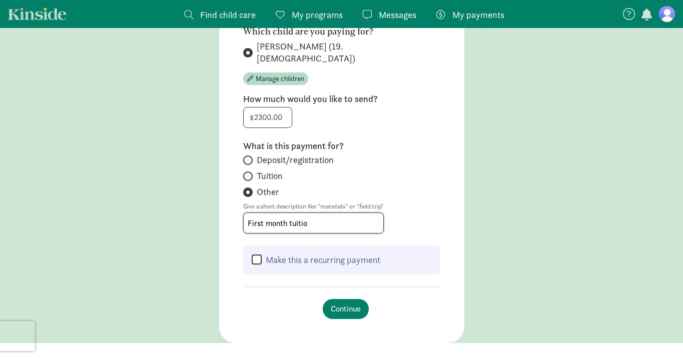
type input "First month tuition"
click at [348, 303] on span "Continue" at bounding box center [346, 309] width 30 height 12
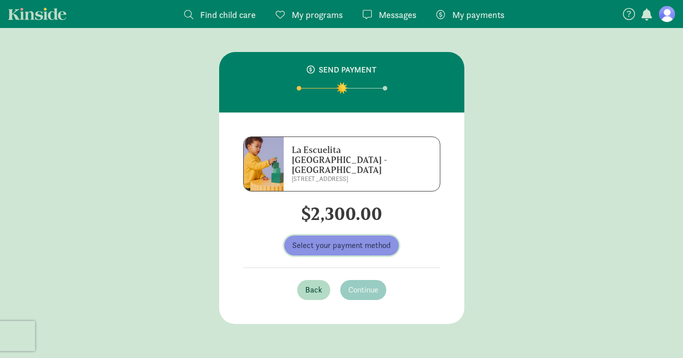
click at [367, 241] on span "Select your payment method" at bounding box center [341, 246] width 99 height 12
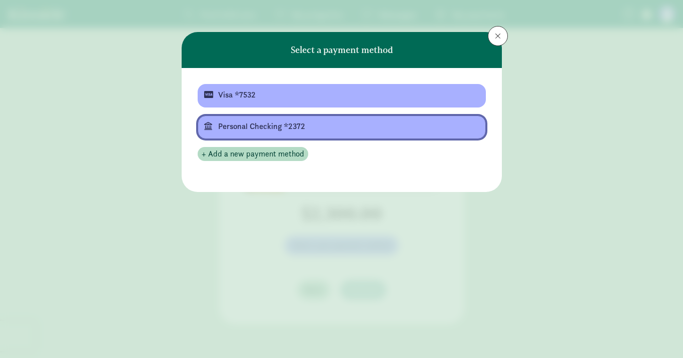
click at [303, 131] on div "Personal Checking *2372" at bounding box center [340, 127] width 245 height 12
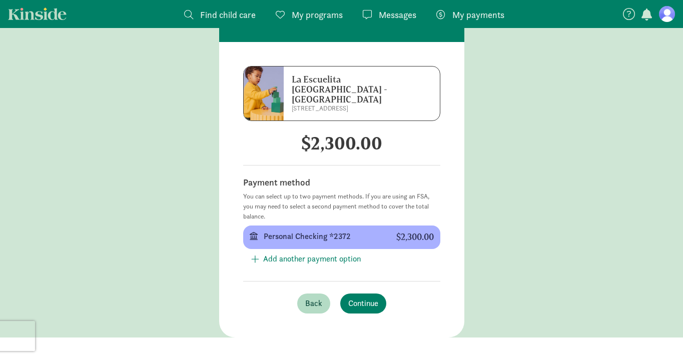
scroll to position [72, 0]
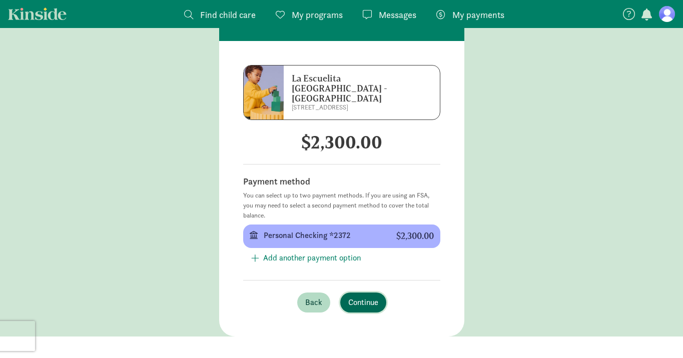
click at [372, 297] on span "Continue" at bounding box center [363, 303] width 30 height 12
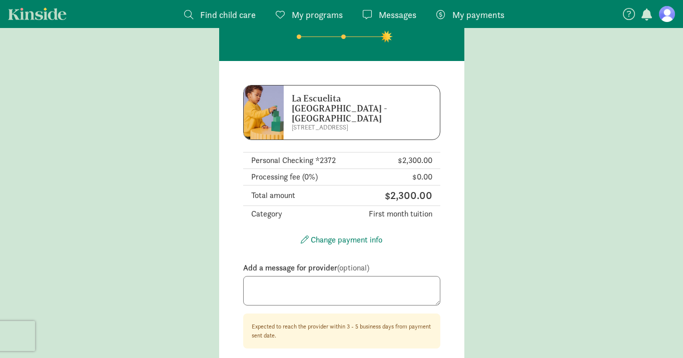
scroll to position [51, 0]
click at [358, 280] on textarea at bounding box center [341, 292] width 197 height 30
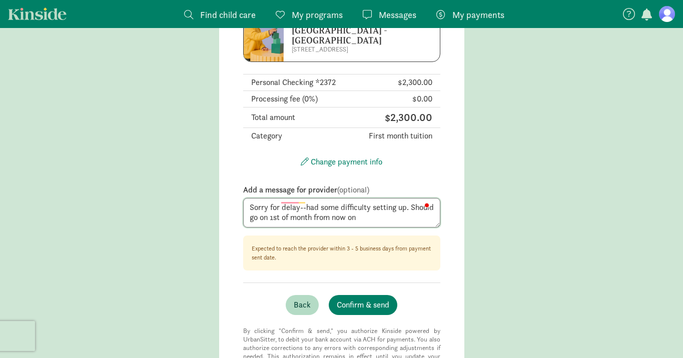
scroll to position [124, 0]
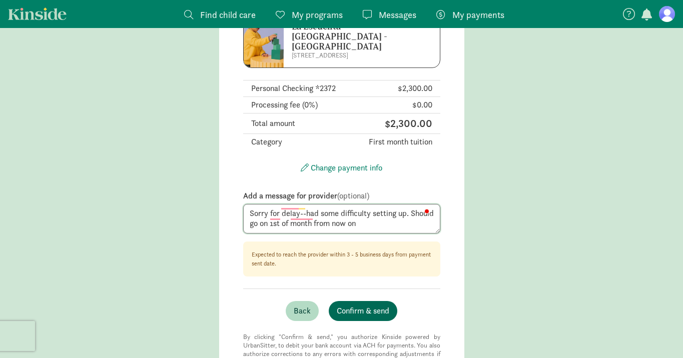
type textarea "Sorry for delay--had some difficulty setting up. Should go on 1st of month from…"
click at [369, 301] on button "Confirm & send" at bounding box center [363, 311] width 69 height 20
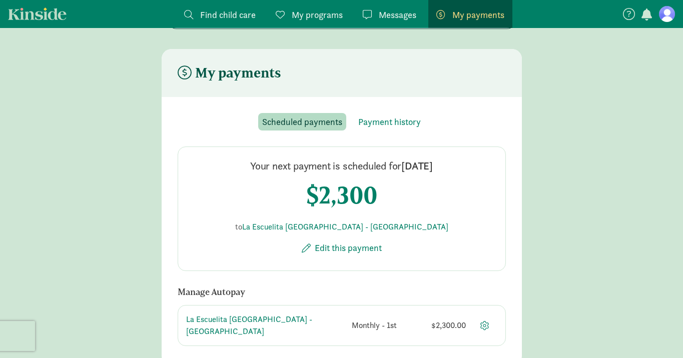
scroll to position [62, 0]
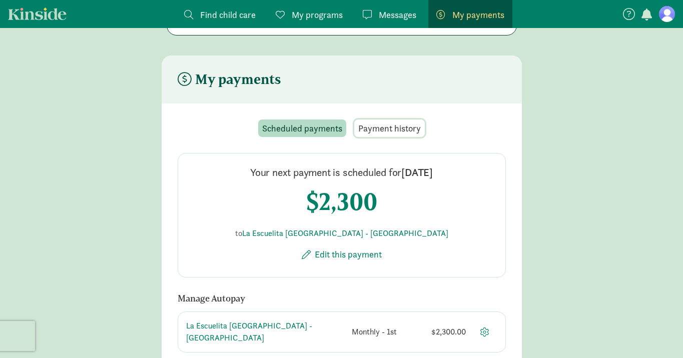
click at [389, 128] on span "Payment history" at bounding box center [389, 129] width 63 height 14
